Goal: Task Accomplishment & Management: Complete application form

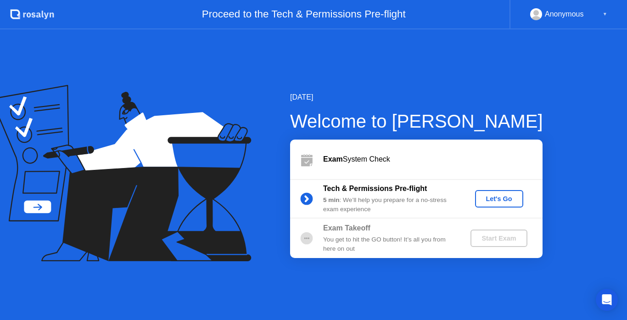
click at [493, 202] on div "Let's Go" at bounding box center [499, 198] width 41 height 7
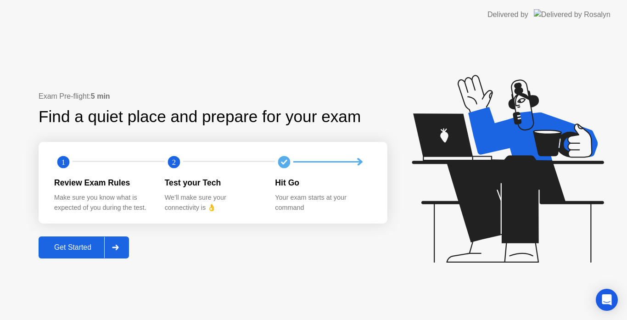
click at [76, 251] on div "Get Started" at bounding box center [72, 247] width 63 height 8
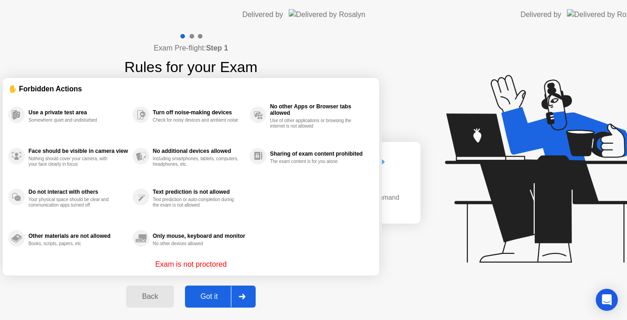
click at [124, 247] on div "Exam Pre-flight: Step 1 Rules for your Exam ✋ Forbidden Actions Use a private t…" at bounding box center [191, 174] width 382 height 291
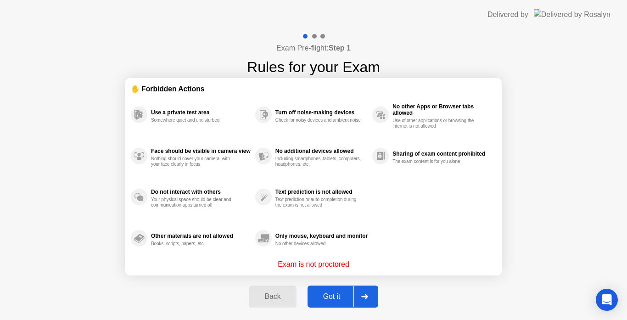
click at [368, 299] on div at bounding box center [365, 296] width 22 height 21
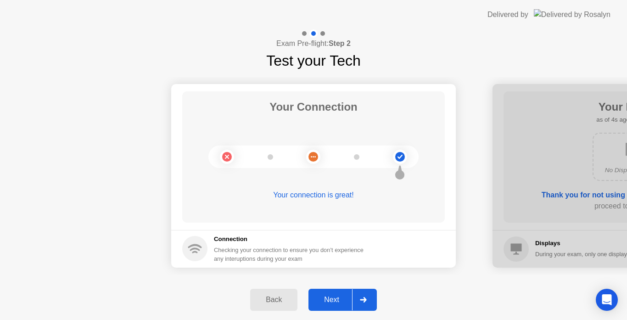
click at [364, 293] on div at bounding box center [363, 299] width 22 height 21
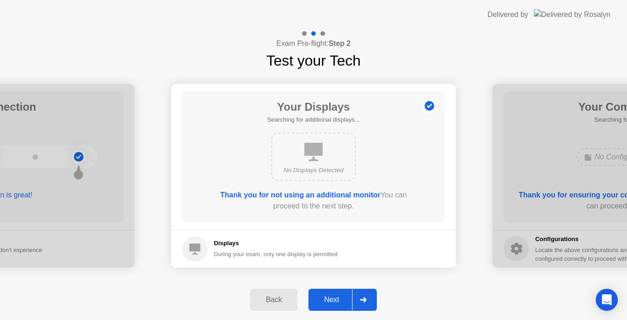
click at [364, 293] on div at bounding box center [363, 299] width 22 height 21
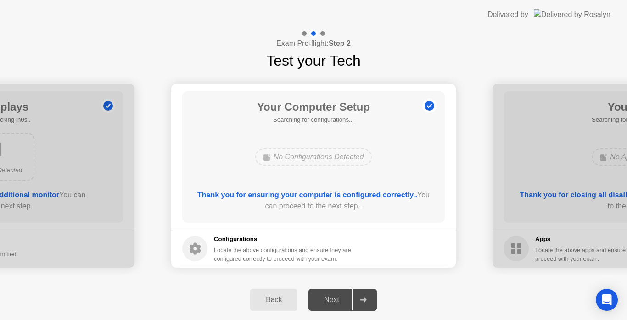
click at [278, 297] on div "Back" at bounding box center [274, 300] width 42 height 8
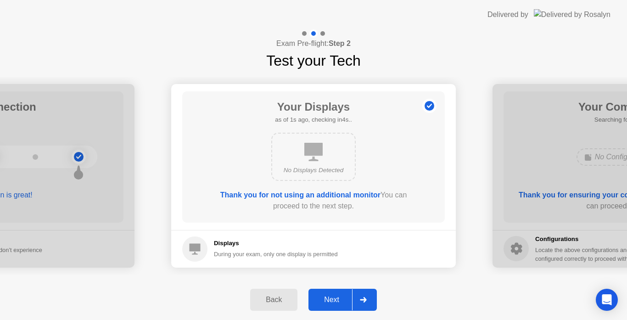
click at [359, 302] on div at bounding box center [363, 299] width 22 height 21
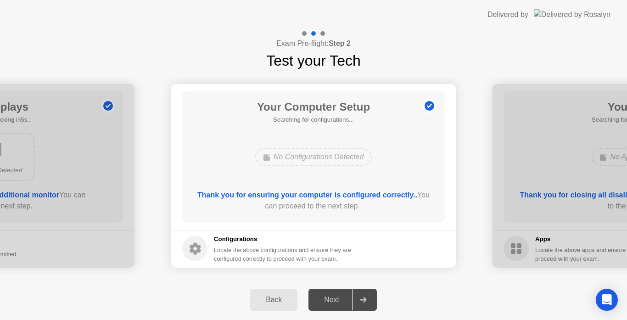
click at [288, 160] on div "No Configurations Detected" at bounding box center [313, 156] width 117 height 17
click at [361, 300] on icon at bounding box center [363, 300] width 6 height 6
click at [363, 299] on icon at bounding box center [363, 300] width 7 height 6
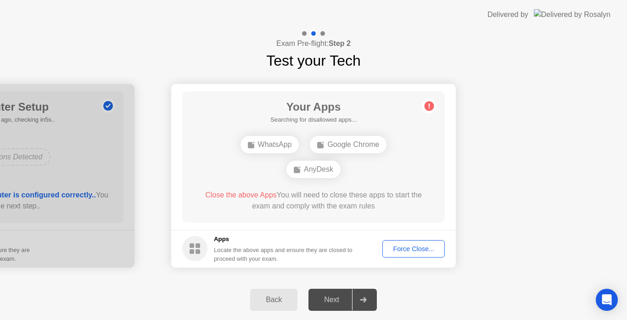
click at [243, 195] on span "Close the above Apps" at bounding box center [241, 195] width 72 height 8
click at [399, 252] on div "Force Close..." at bounding box center [414, 248] width 56 height 7
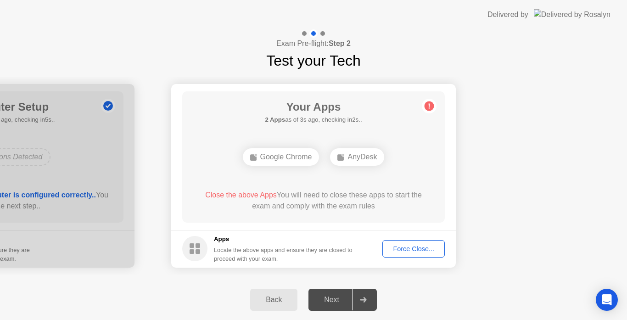
click at [404, 247] on div "Force Close..." at bounding box center [414, 248] width 56 height 7
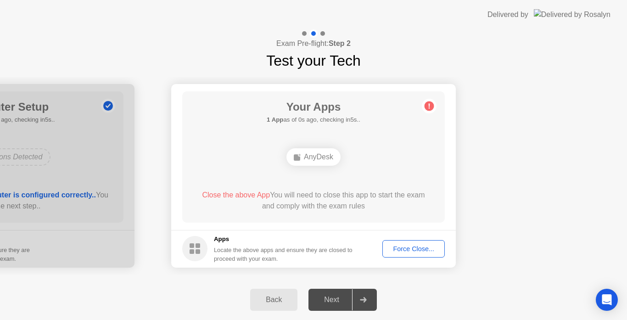
click at [404, 250] on div "Force Close..." at bounding box center [414, 248] width 56 height 7
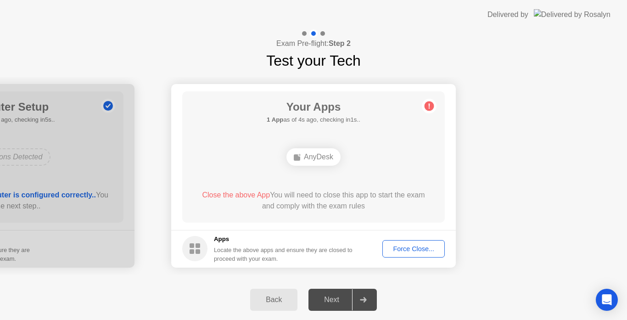
click at [412, 252] on div "Force Close..." at bounding box center [414, 248] width 56 height 7
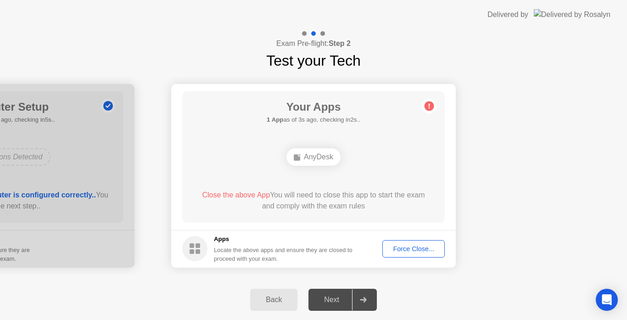
click at [405, 242] on button "Force Close..." at bounding box center [413, 248] width 62 height 17
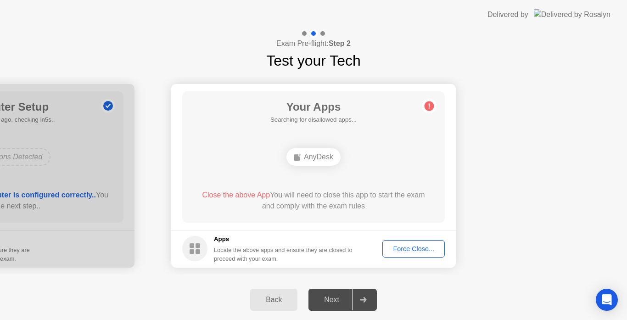
click at [393, 243] on button "Force Close..." at bounding box center [413, 248] width 62 height 17
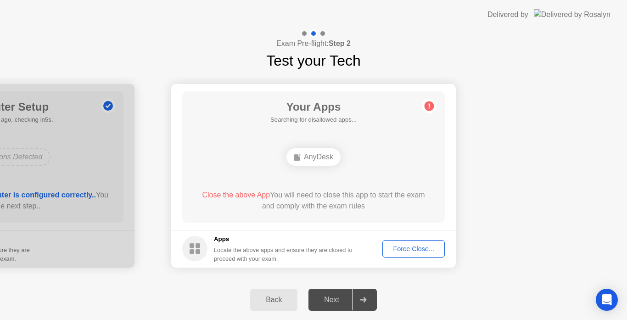
click at [237, 194] on span "Close the above App" at bounding box center [236, 195] width 68 height 8
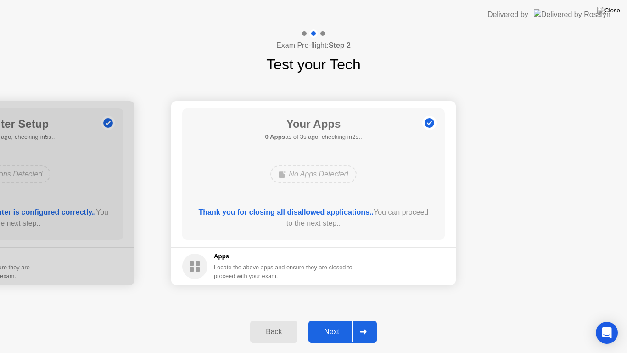
click at [337, 320] on div "Next" at bounding box center [331, 331] width 41 height 8
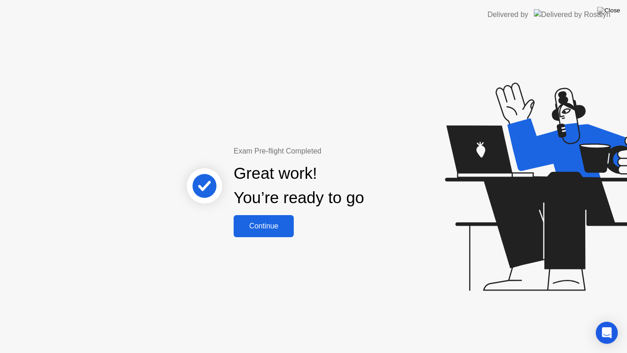
click at [269, 230] on div "Continue" at bounding box center [263, 226] width 55 height 8
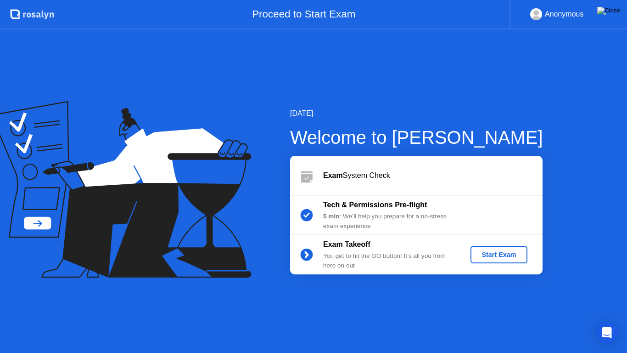
click at [614, 14] on img at bounding box center [608, 10] width 23 height 7
click at [440, 320] on div at bounding box center [313, 353] width 627 height 0
click at [328, 320] on div at bounding box center [313, 353] width 627 height 0
